Goal: Find specific page/section: Find specific page/section

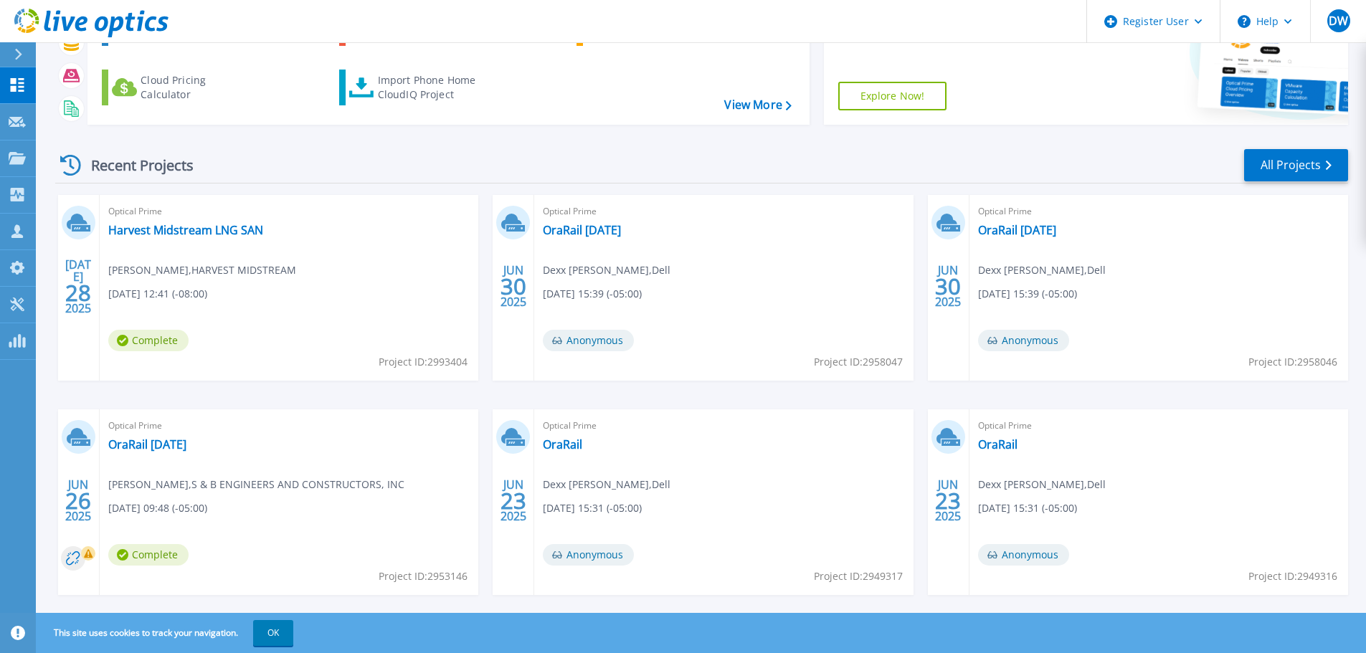
scroll to position [141, 0]
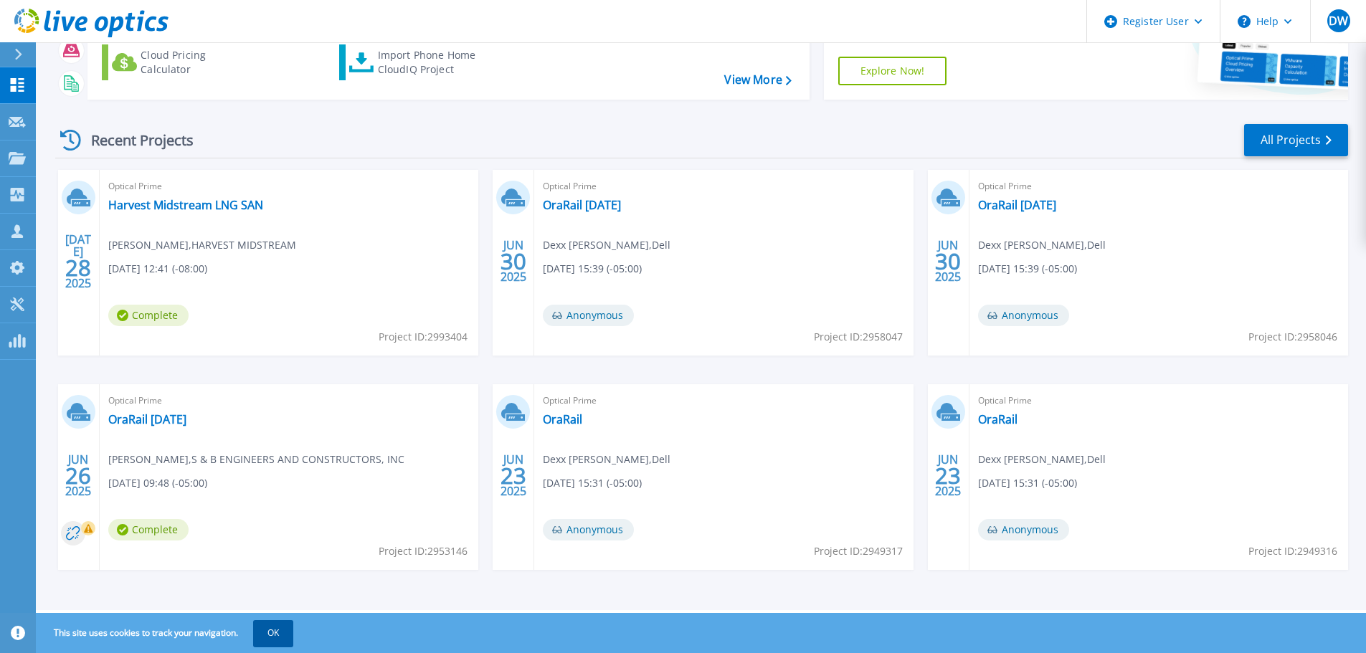
click at [275, 636] on button "OK" at bounding box center [273, 633] width 40 height 26
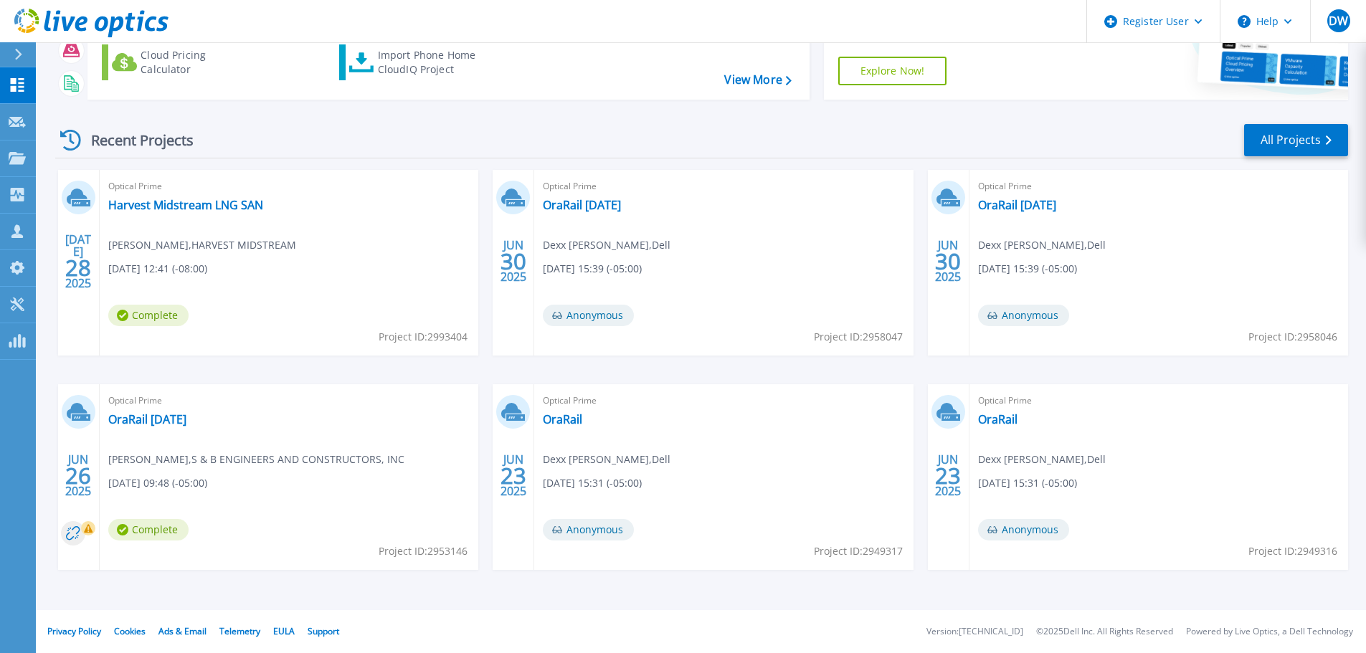
scroll to position [0, 0]
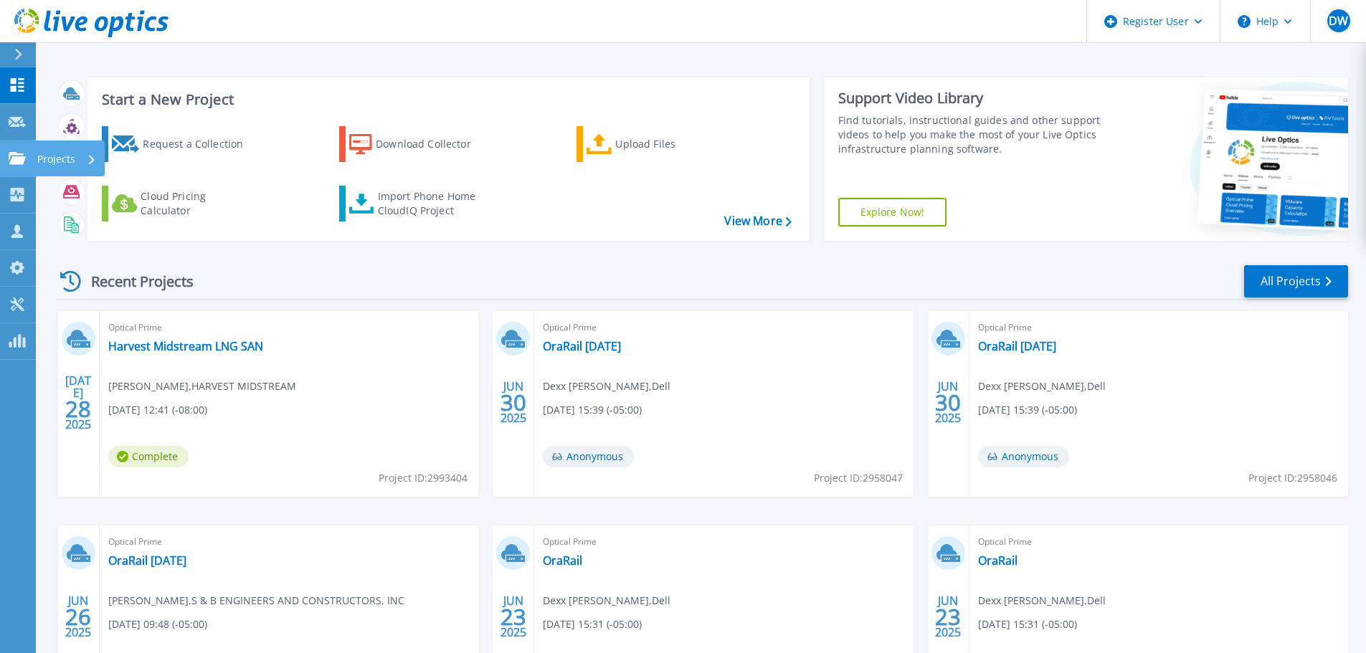
click at [47, 150] on p "Projects" at bounding box center [56, 158] width 38 height 37
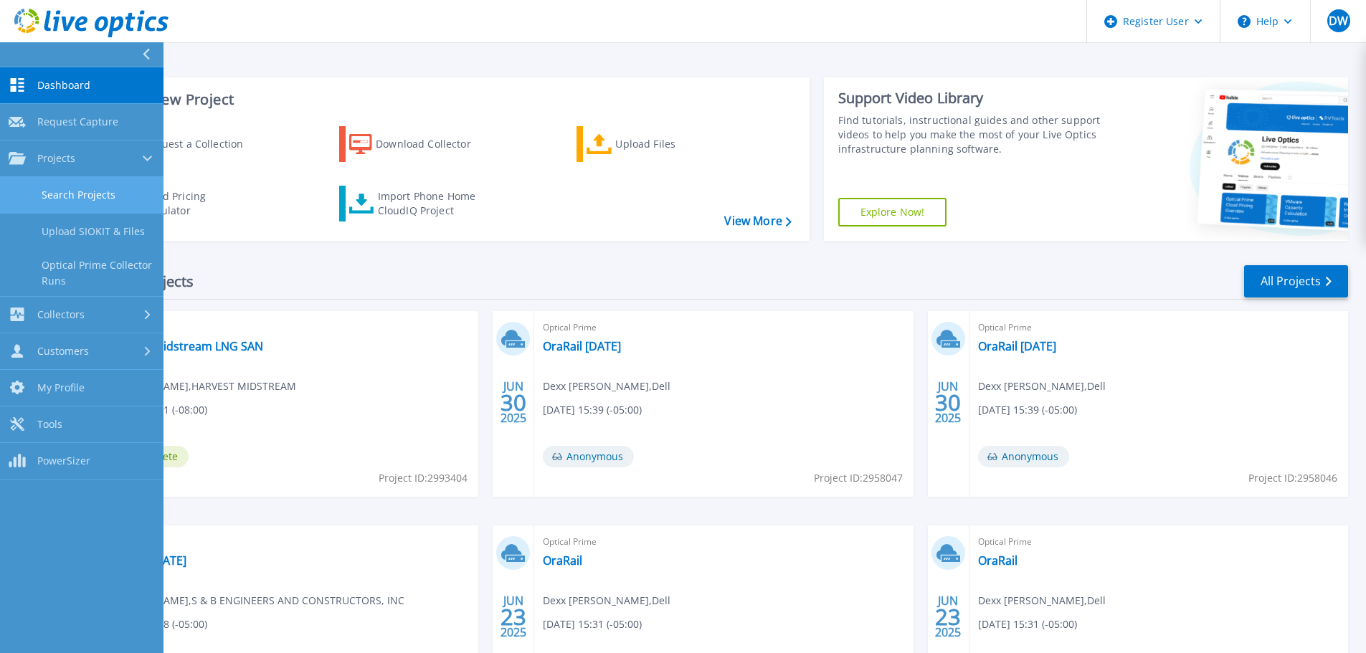
click at [75, 191] on link "Search Projects" at bounding box center [81, 195] width 163 height 37
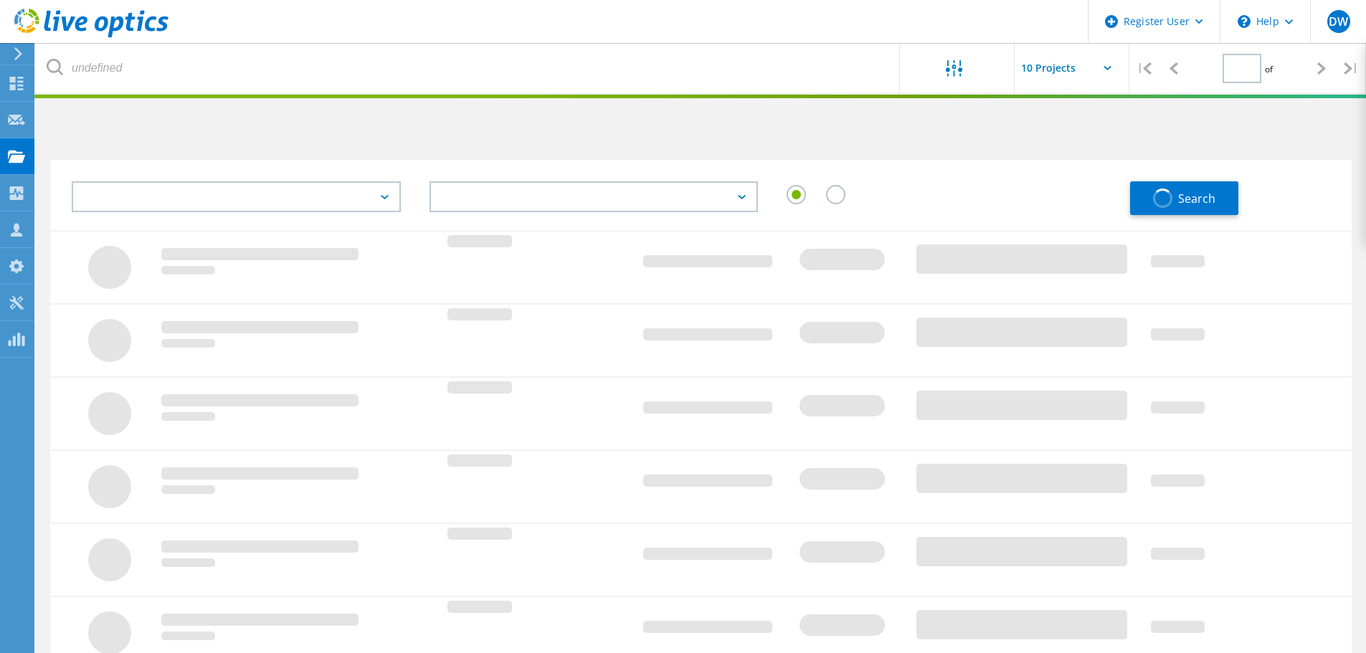
type input "1"
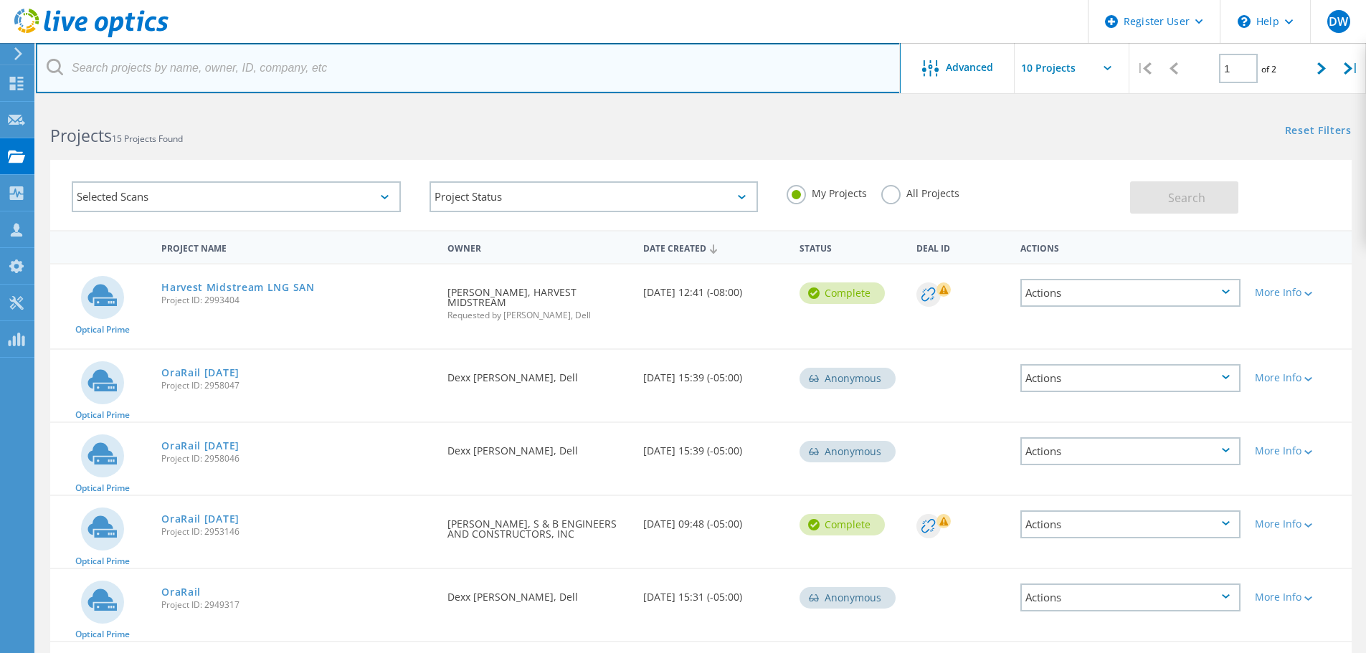
click at [157, 66] on input "text" at bounding box center [468, 68] width 864 height 50
paste input "cmbolyard@sbec.com"
type input "cmbolyard@sbec.com"
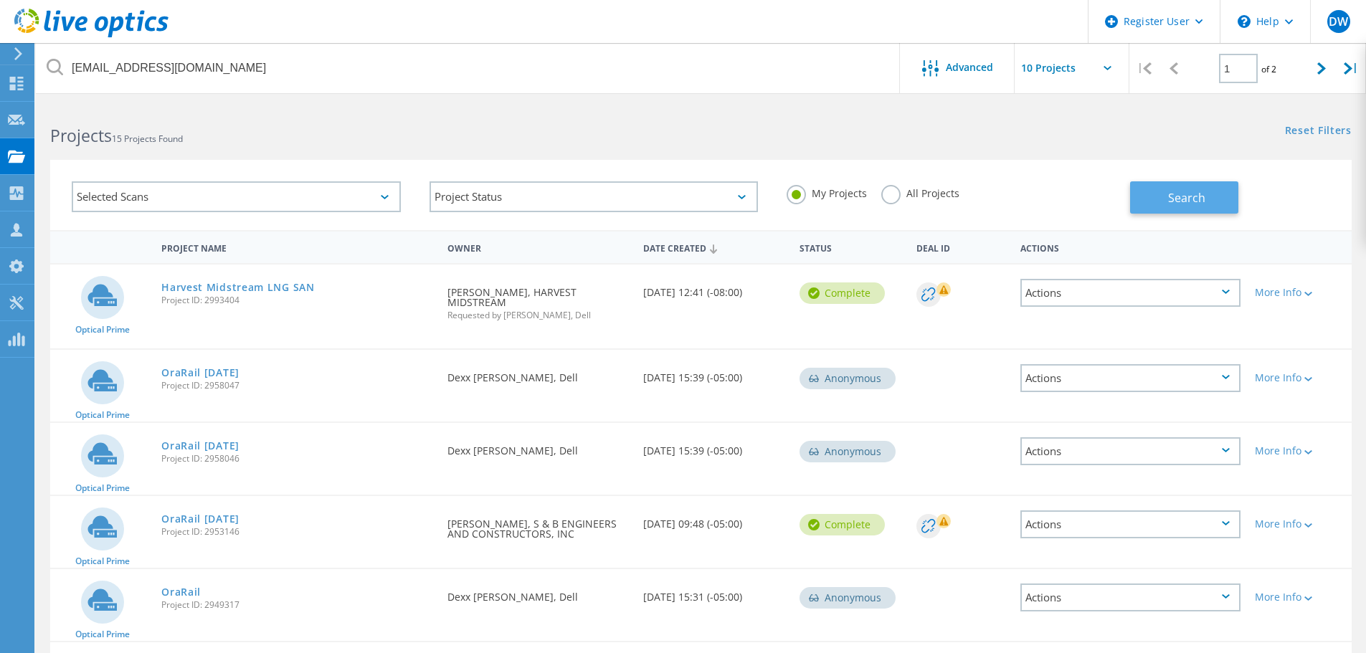
click at [1178, 201] on span "Search" at bounding box center [1186, 198] width 37 height 16
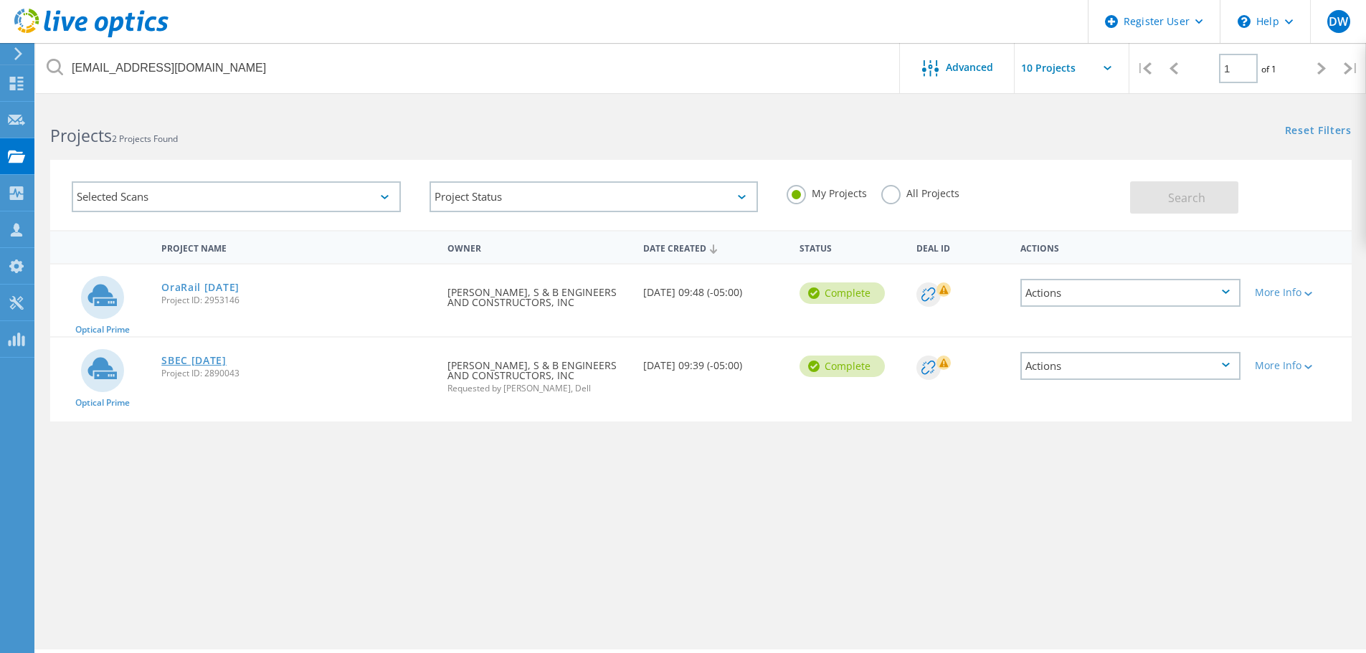
click at [199, 361] on link "SBEC 5-8-25" at bounding box center [193, 361] width 65 height 10
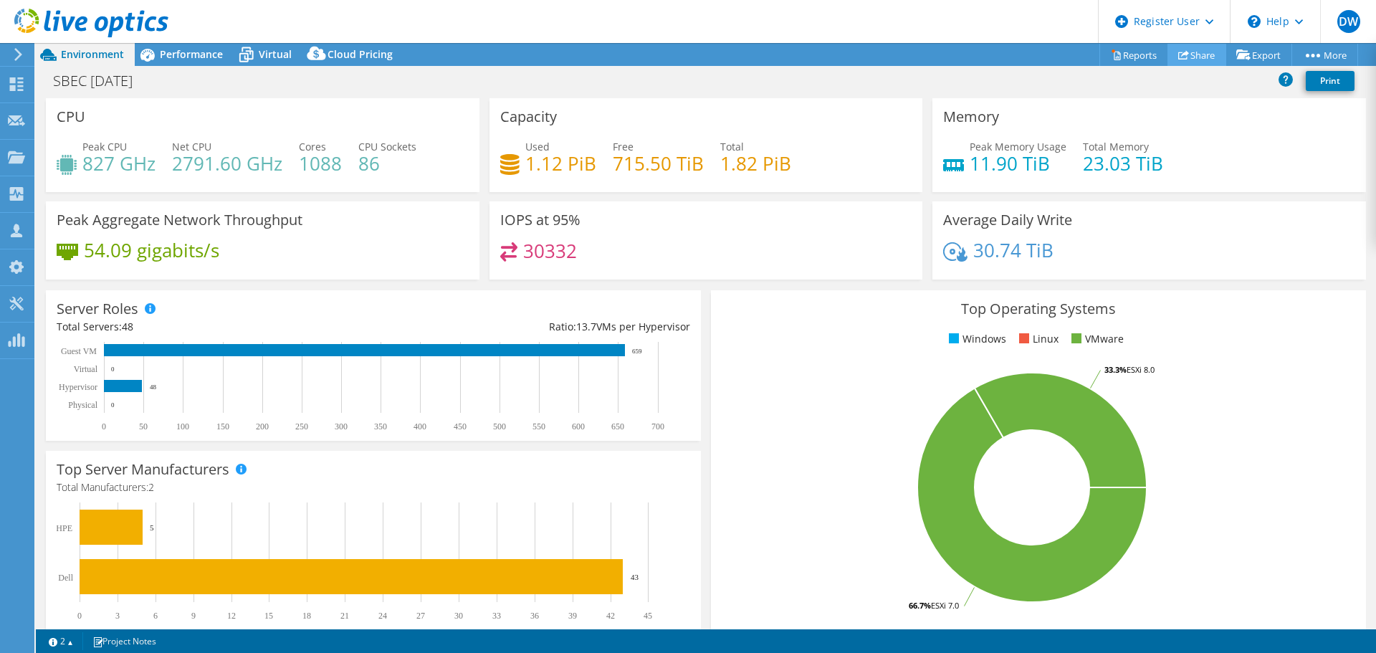
click at [1178, 50] on icon at bounding box center [1183, 54] width 11 height 11
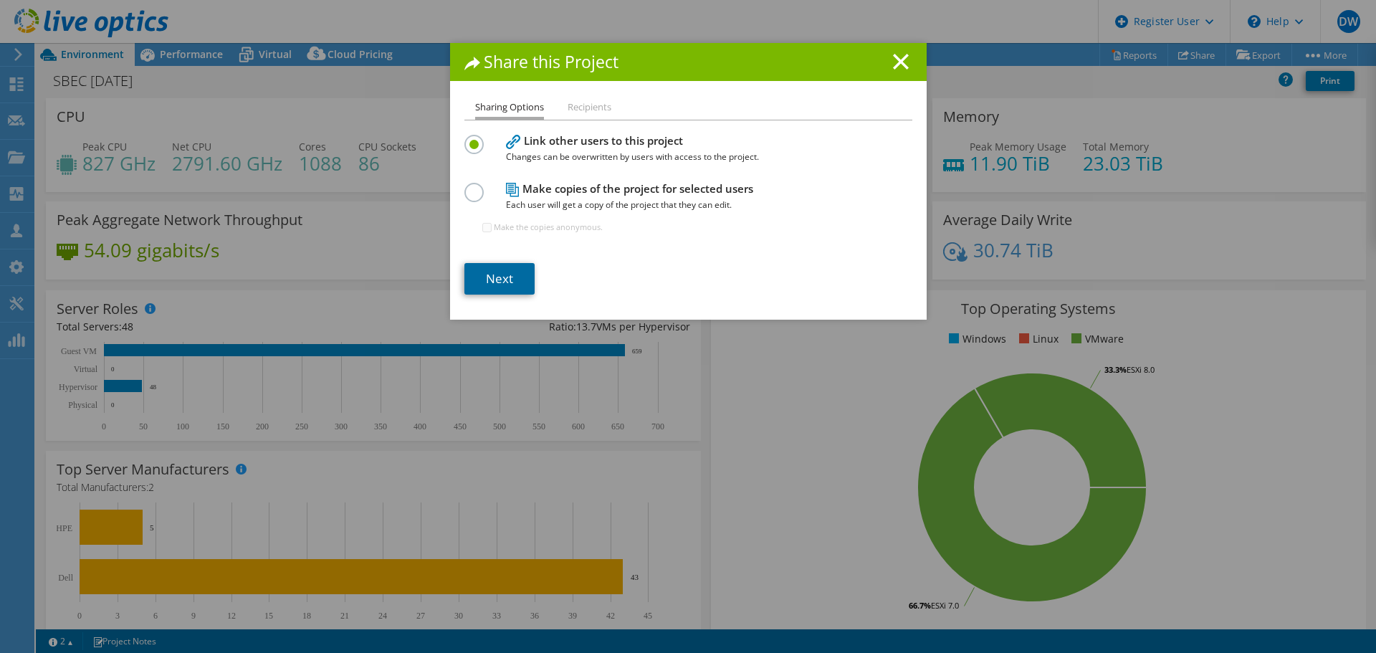
click at [502, 265] on link "Next" at bounding box center [499, 279] width 70 height 32
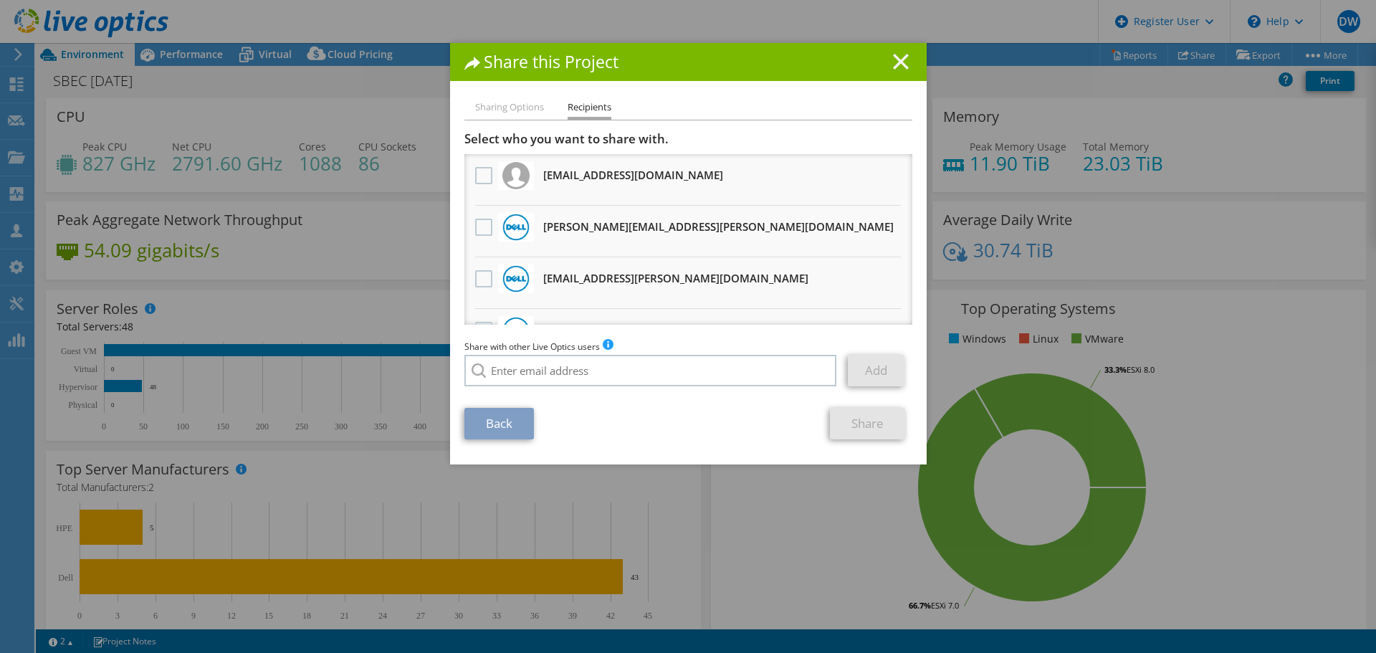
click at [893, 69] on icon at bounding box center [901, 62] width 16 height 16
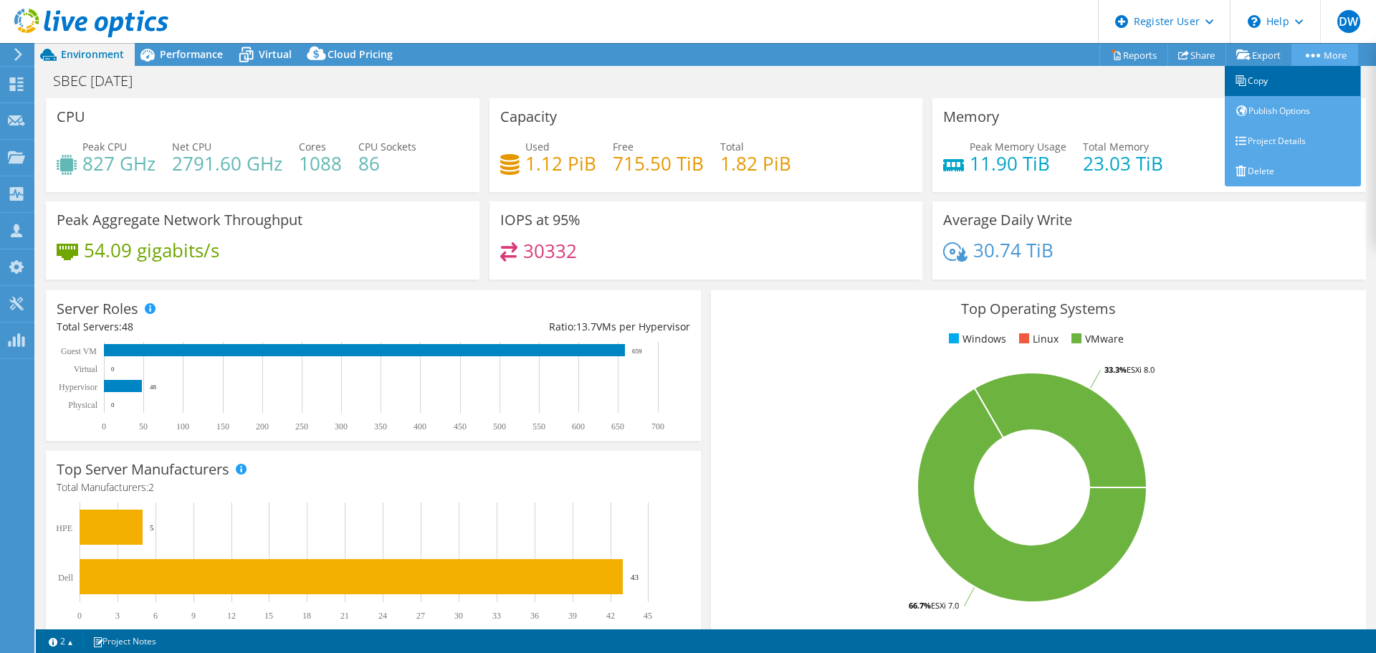
click at [1282, 79] on link "Copy" at bounding box center [1293, 81] width 136 height 30
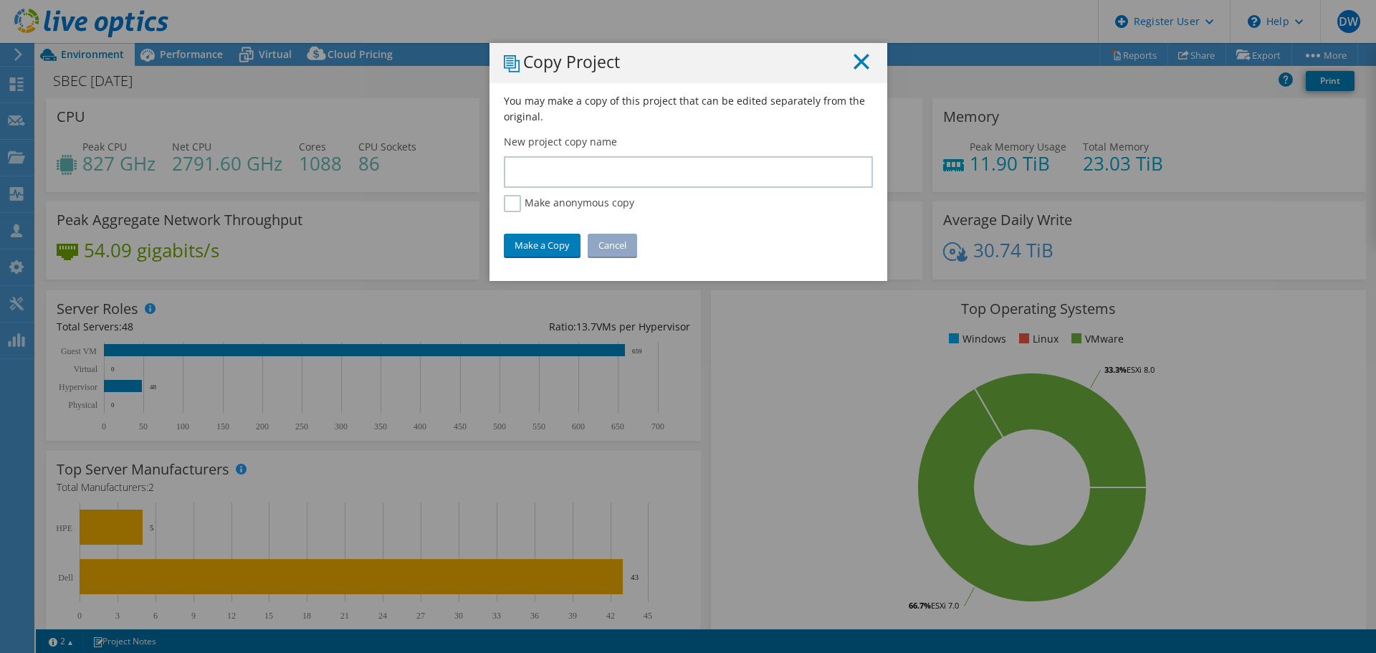
click at [854, 60] on line at bounding box center [861, 61] width 14 height 14
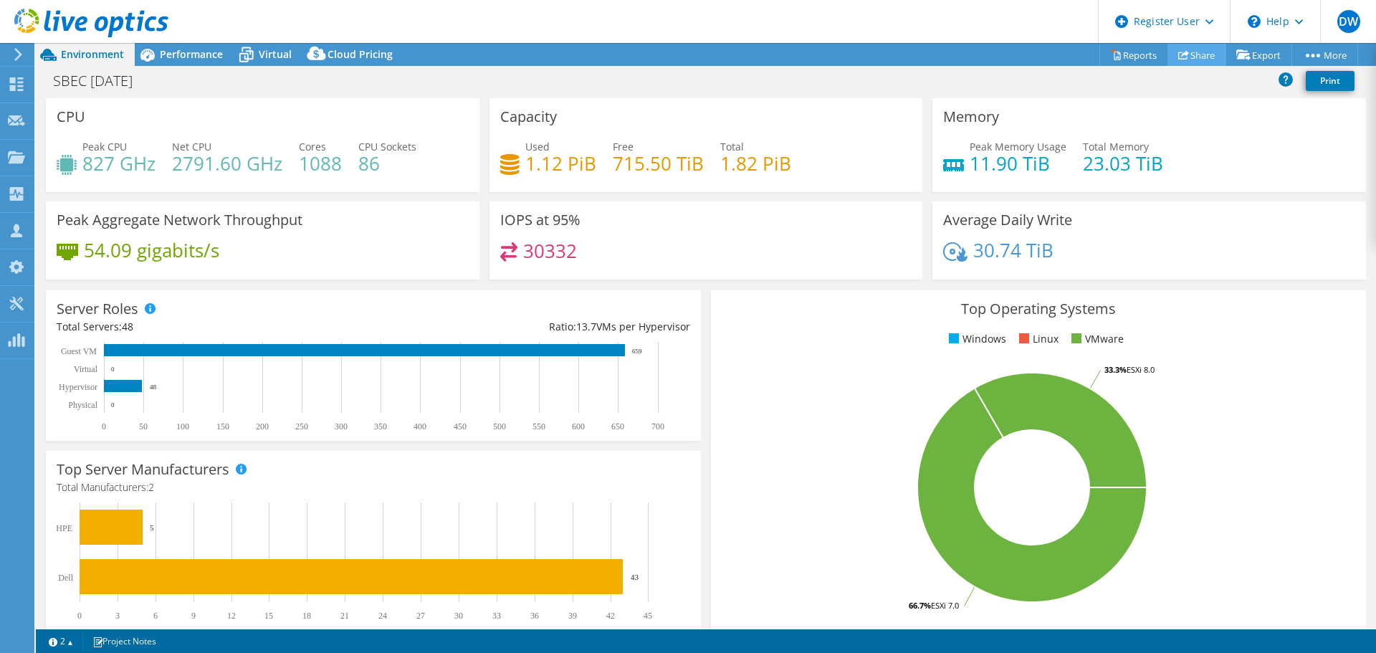
click at [1178, 50] on icon at bounding box center [1183, 54] width 11 height 11
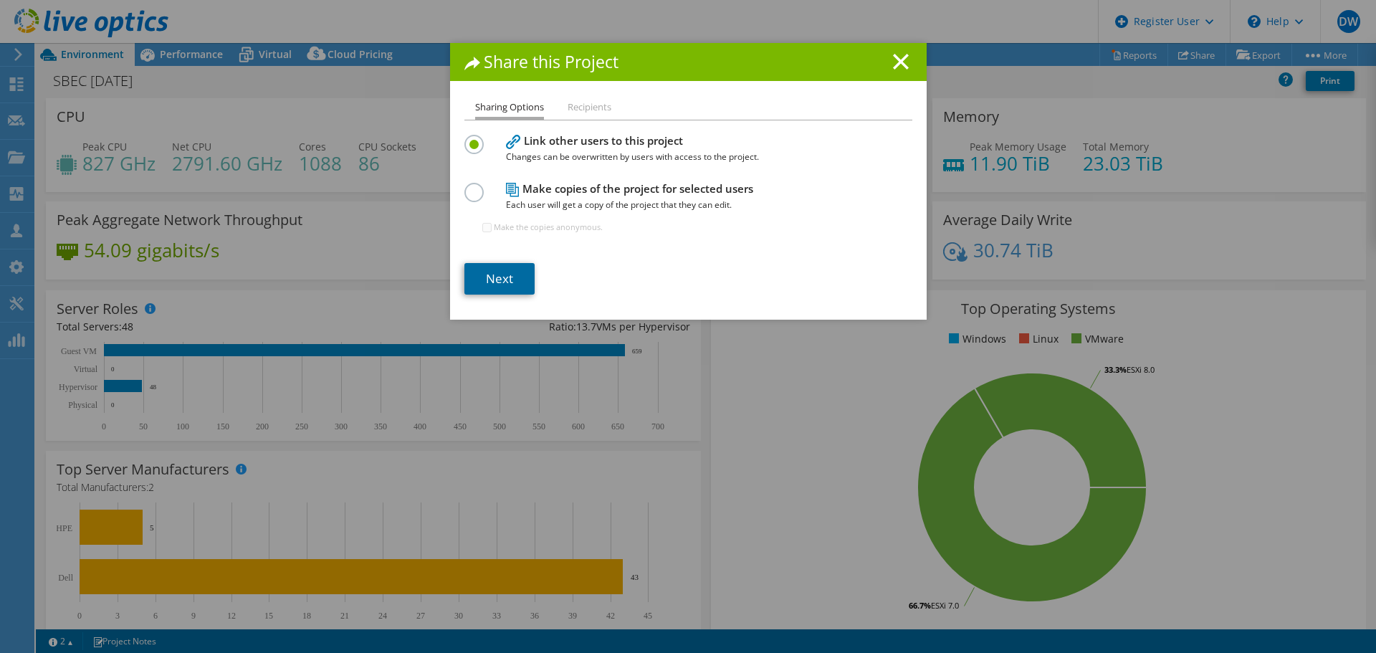
click at [505, 280] on link "Next" at bounding box center [499, 279] width 70 height 32
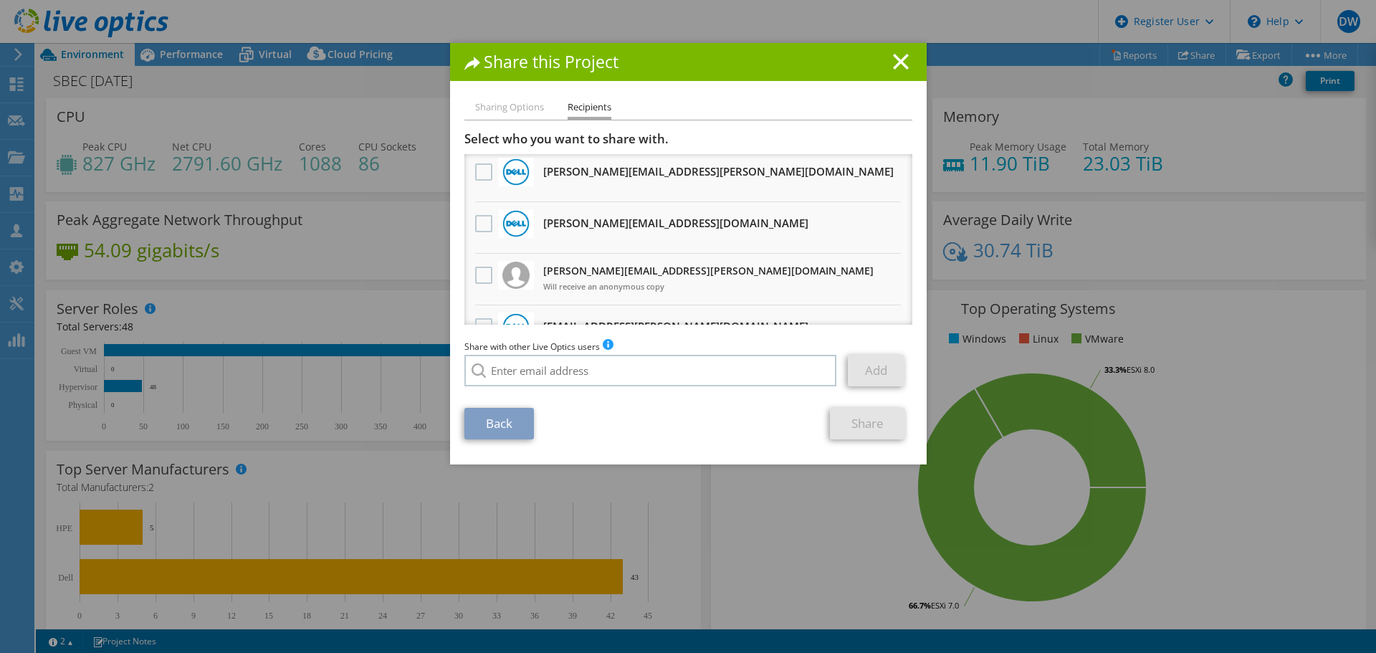
scroll to position [287, 0]
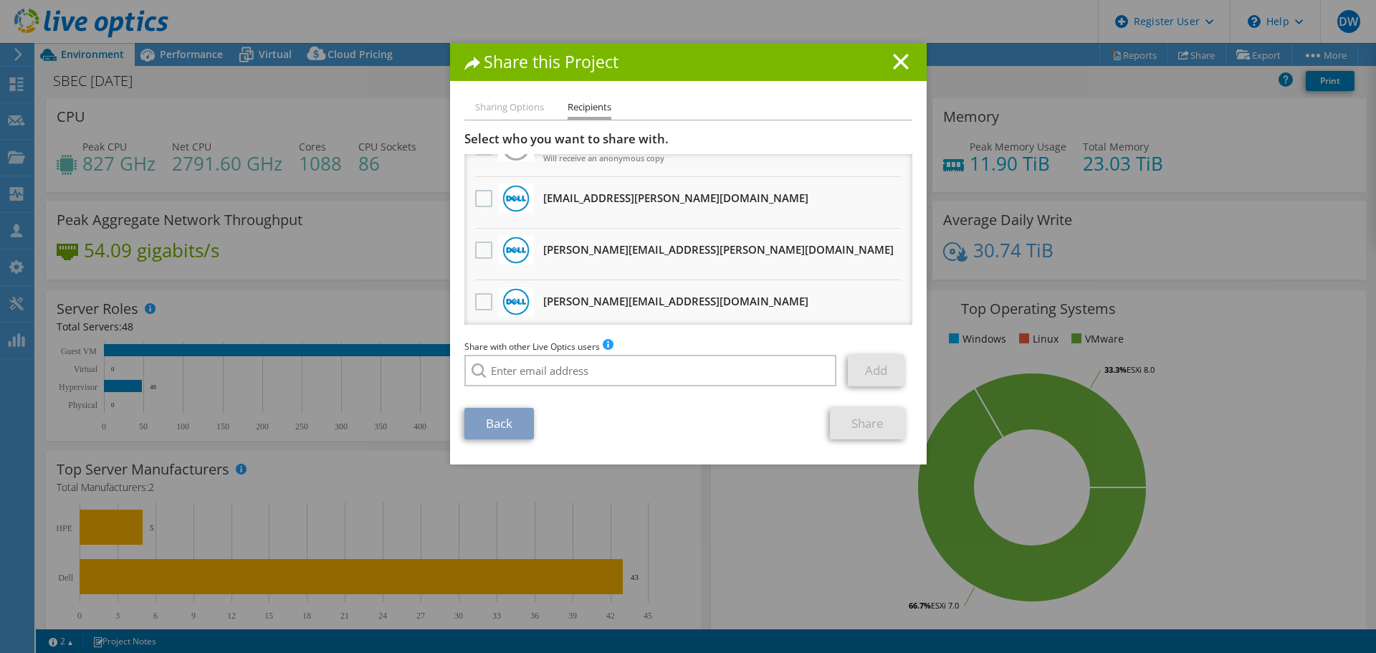
click at [904, 57] on h1 "Share this Project" at bounding box center [688, 62] width 448 height 16
click at [900, 57] on line at bounding box center [901, 61] width 14 height 14
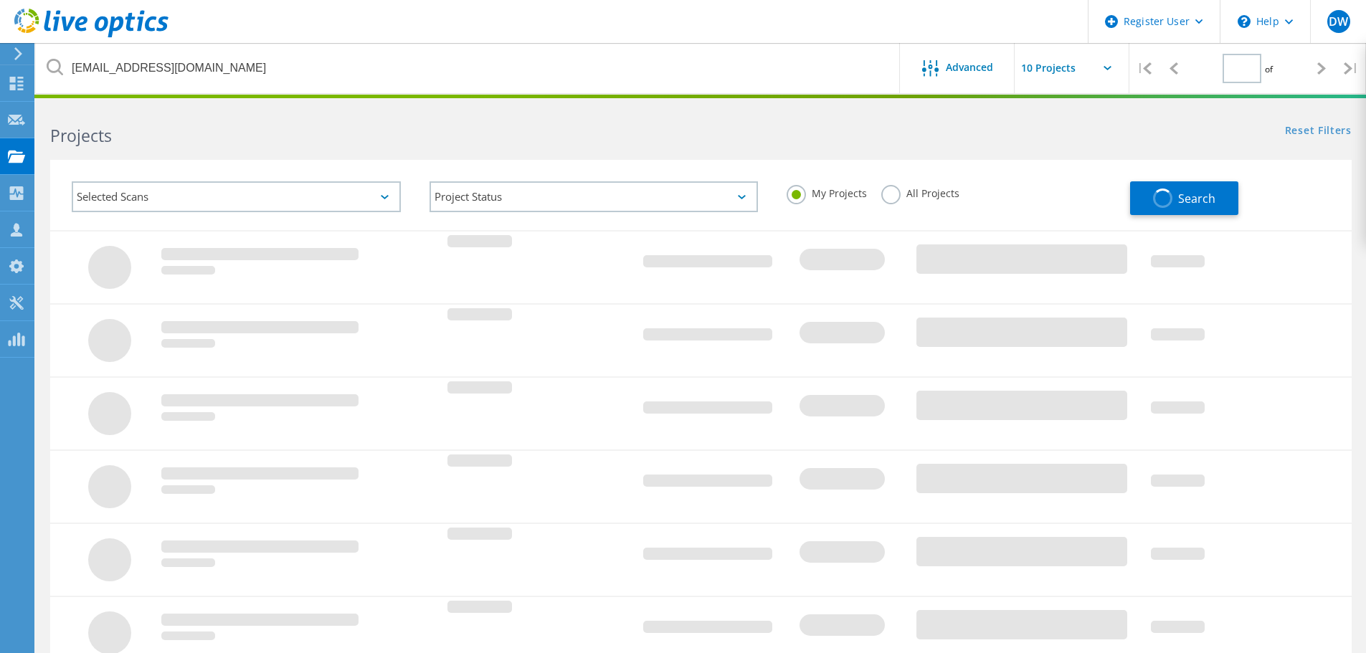
type input "1"
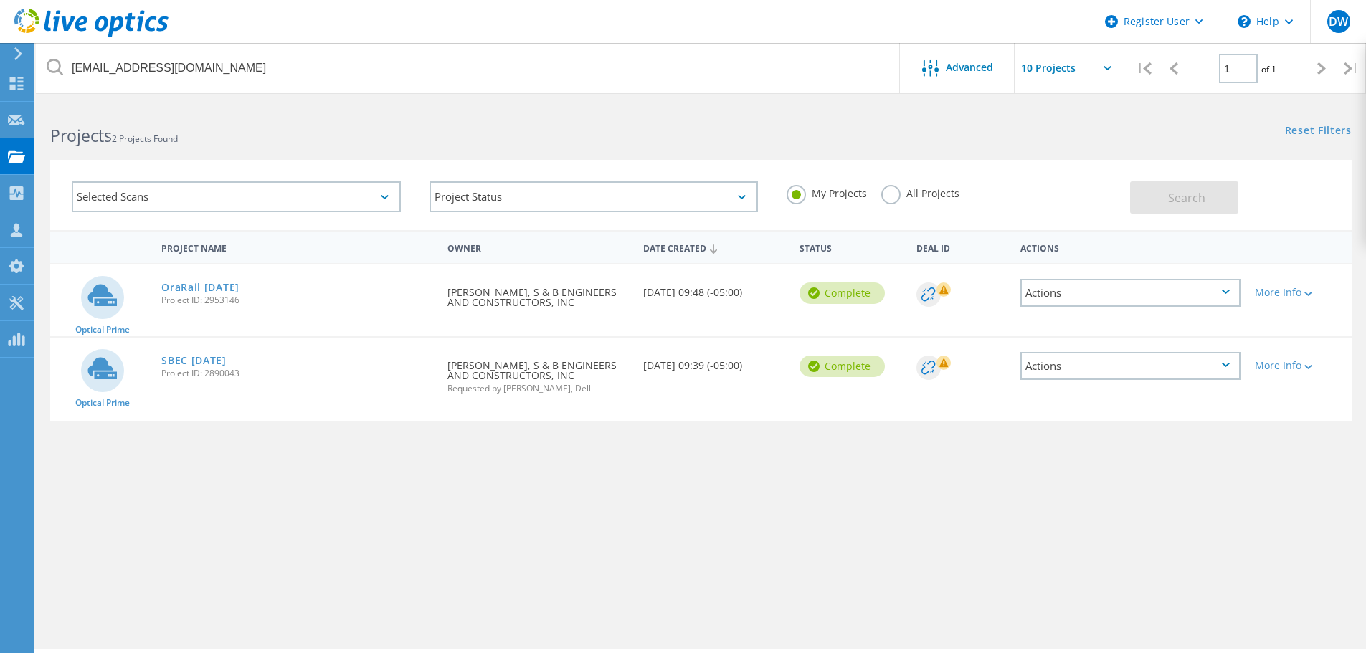
drag, startPoint x: 252, startPoint y: 376, endPoint x: 205, endPoint y: 374, distance: 47.3
click at [205, 374] on span "Project ID: 2890043" at bounding box center [297, 373] width 272 height 9
copy span "2890043"
